Goal: Communication & Community: Ask a question

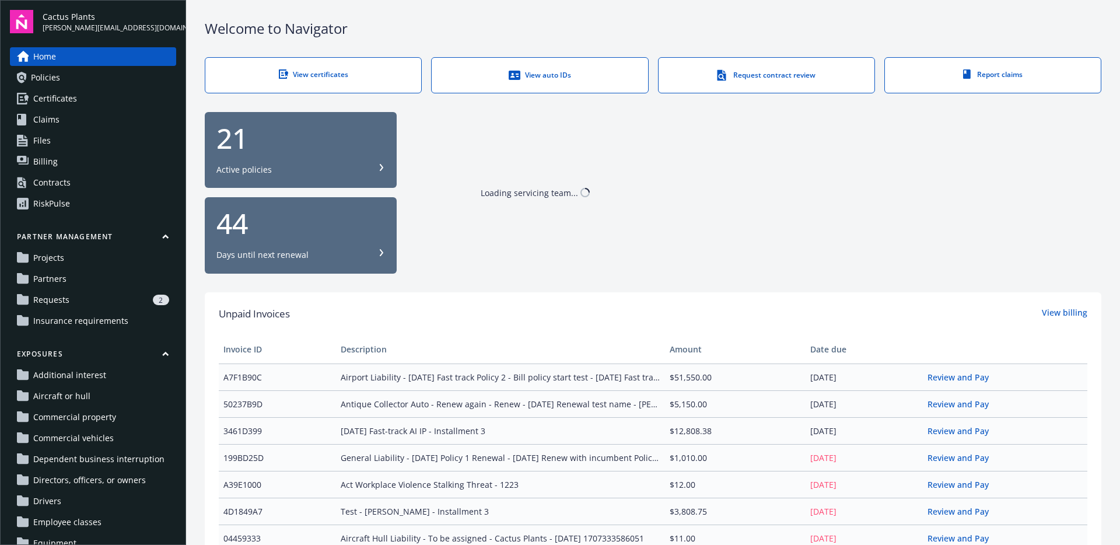
click at [1092, 253] on div "Loading servicing team..." at bounding box center [754, 193] width 696 height 162
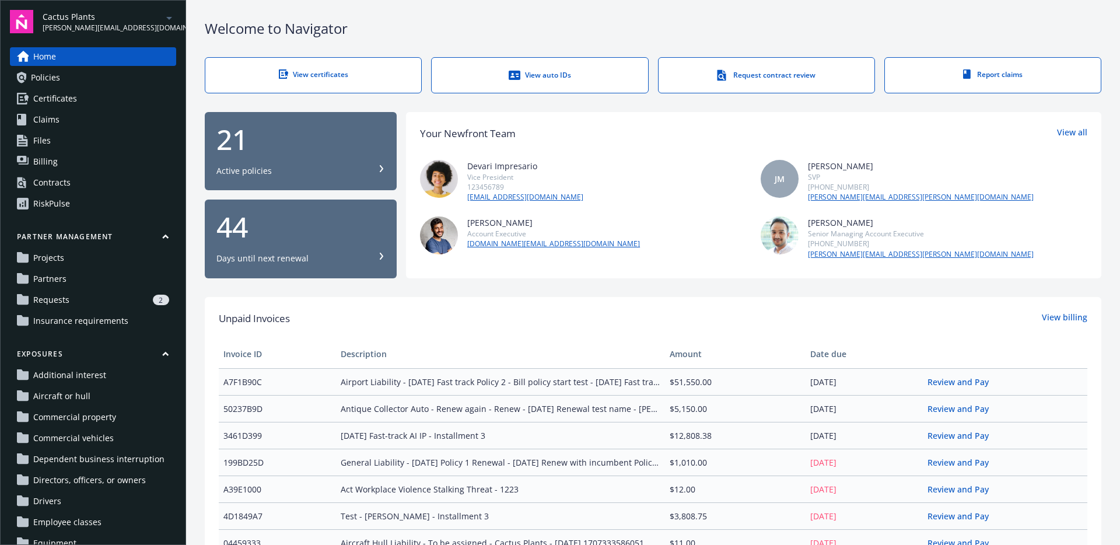
click at [107, 81] on link "Policies" at bounding box center [93, 77] width 166 height 19
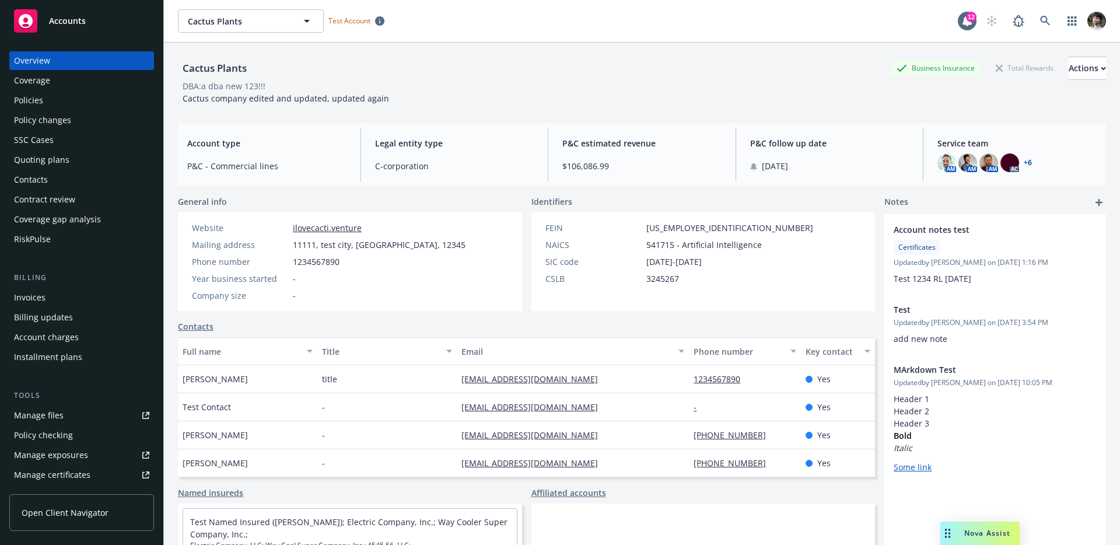
click at [948, 534] on icon "Drag to move" at bounding box center [947, 533] width 5 height 9
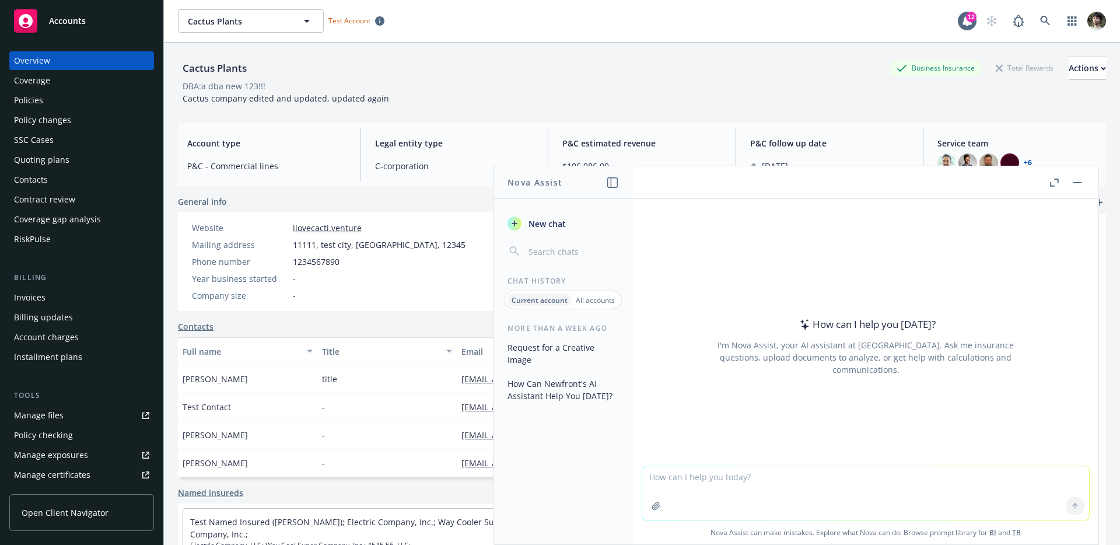
click at [1057, 183] on icon "button" at bounding box center [1054, 183] width 9 height 8
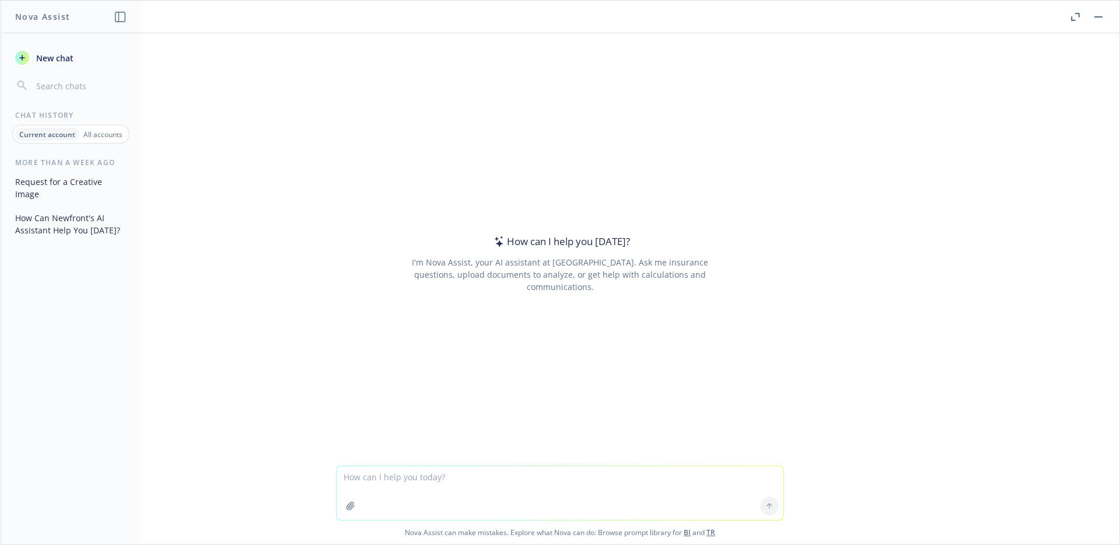
click at [112, 137] on p "All accounts" at bounding box center [102, 135] width 39 height 10
click at [17, 138] on div "Current account" at bounding box center [46, 134] width 61 height 13
click at [55, 179] on button "Request for a Creative Image" at bounding box center [71, 188] width 121 height 32
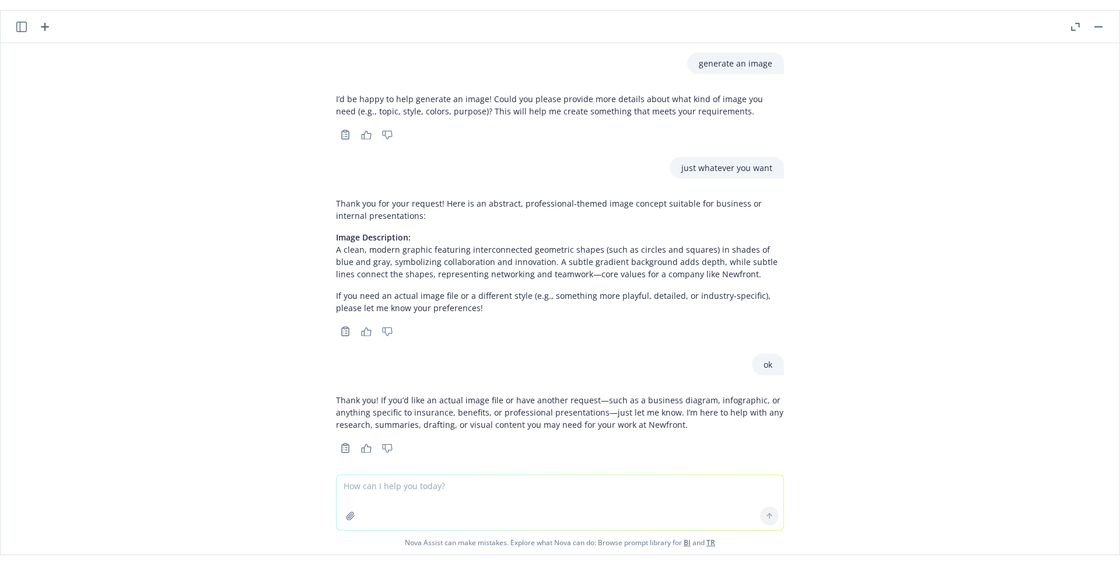
scroll to position [10, 0]
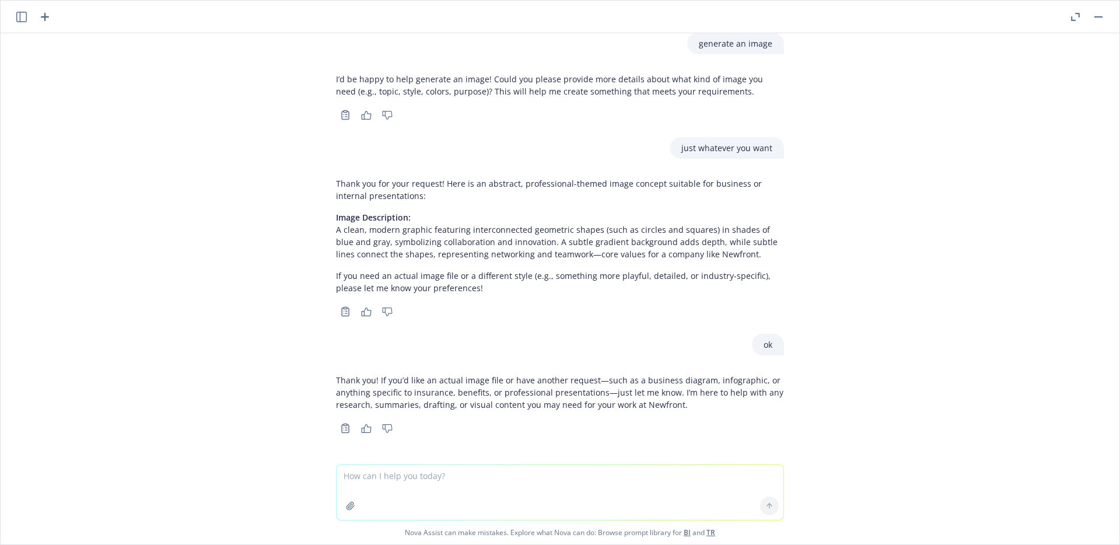
click at [22, 16] on icon "button" at bounding box center [21, 17] width 11 height 11
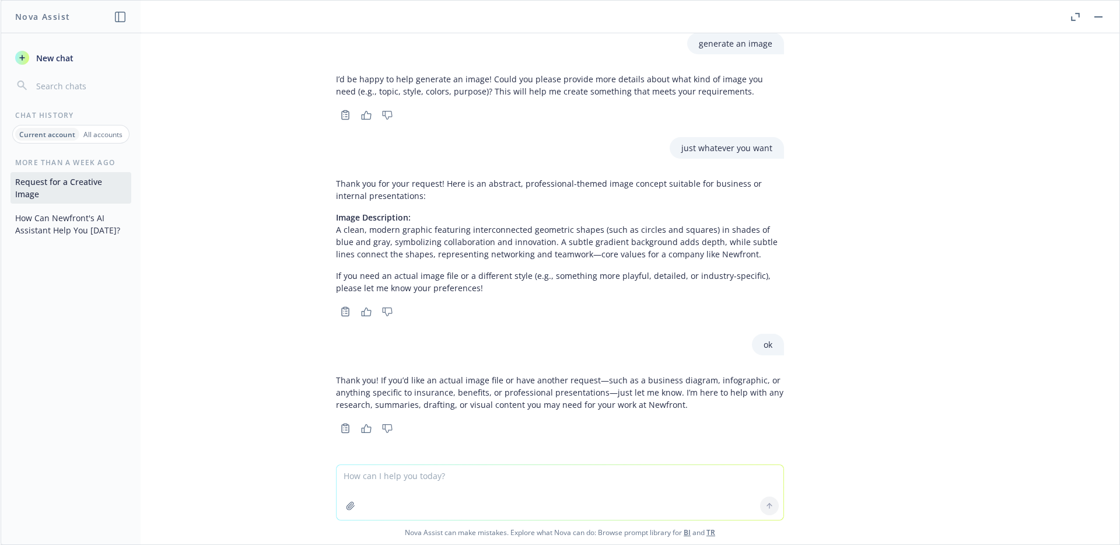
click at [117, 21] on icon "button" at bounding box center [120, 17] width 11 height 11
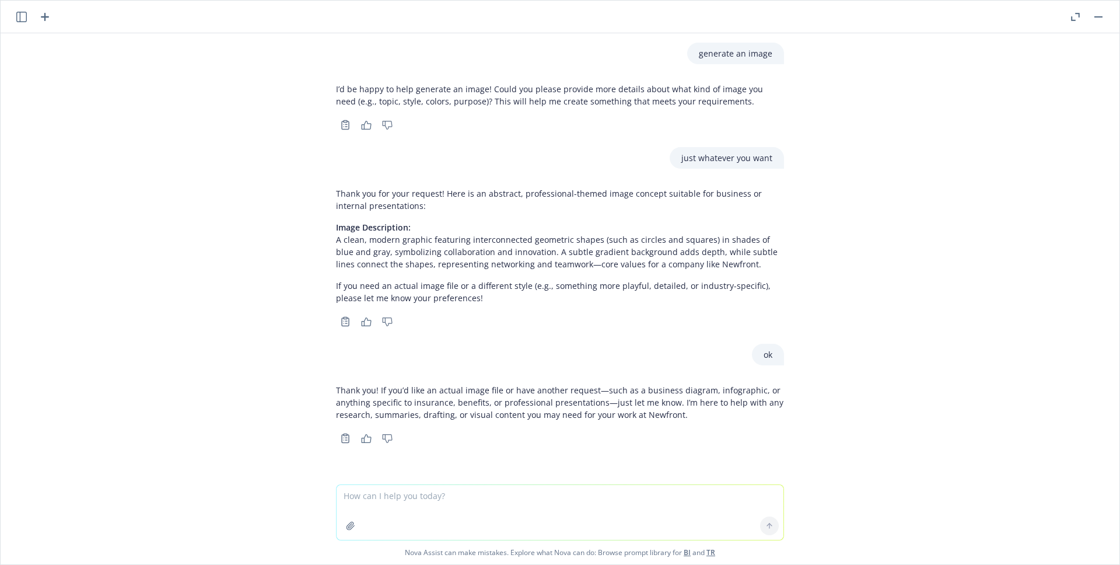
scroll to position [0, 0]
click at [1079, 16] on button "button" at bounding box center [1075, 17] width 14 height 14
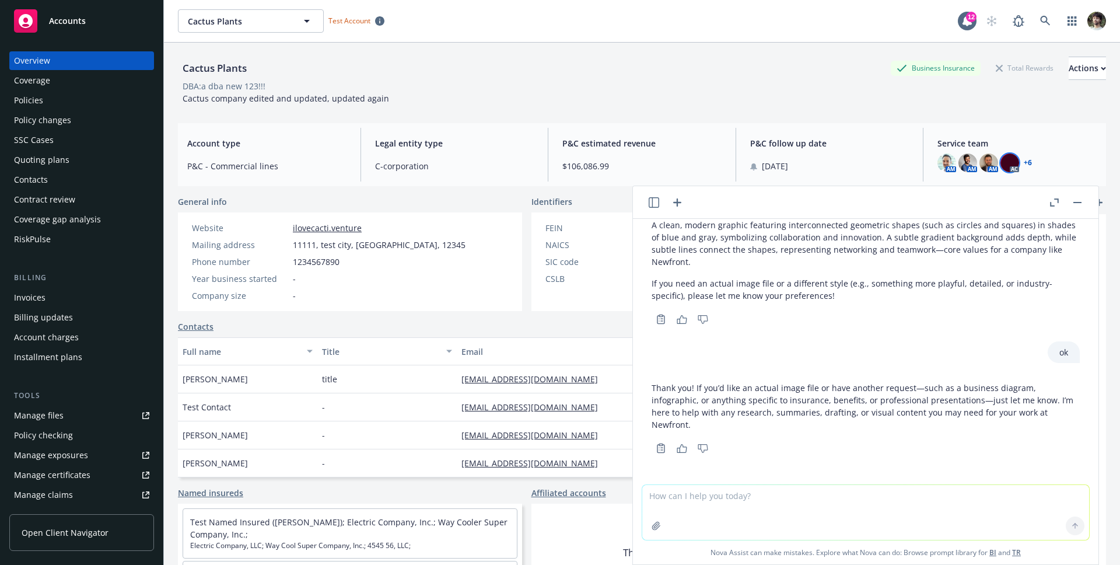
scroll to position [212, 0]
